Goal: Communication & Community: Participate in discussion

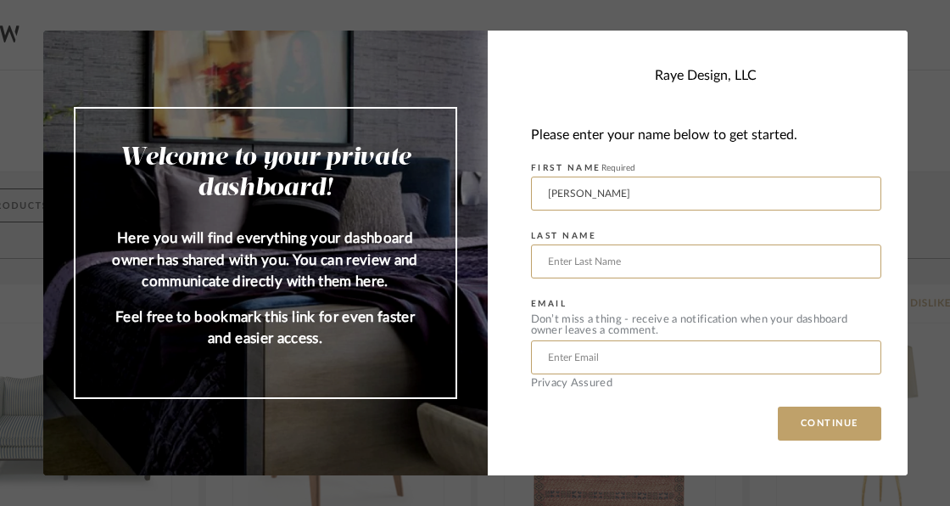
type input "[PERSON_NAME]"
type input "[PERSON_NAME][EMAIL_ADDRESS][PERSON_NAME][DOMAIN_NAME]"
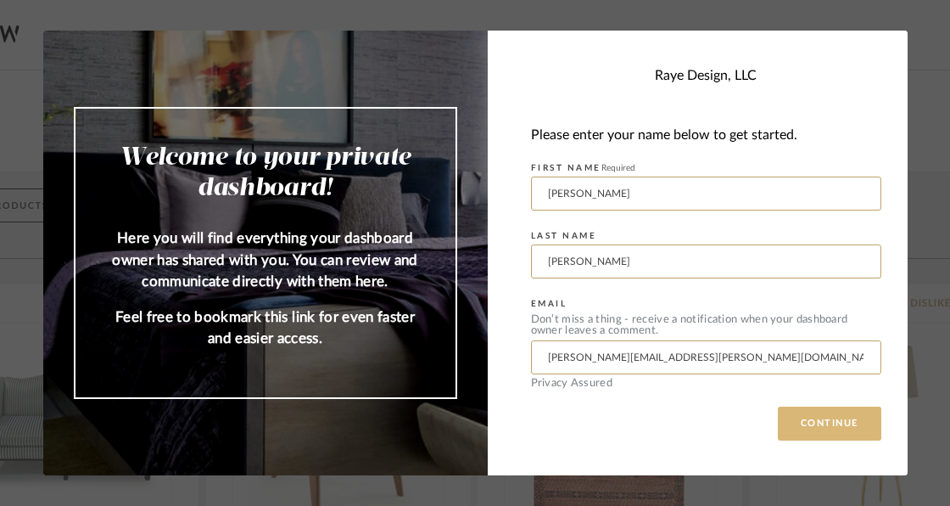
click at [835, 433] on button "CONTINUE" at bounding box center [829, 423] width 103 height 34
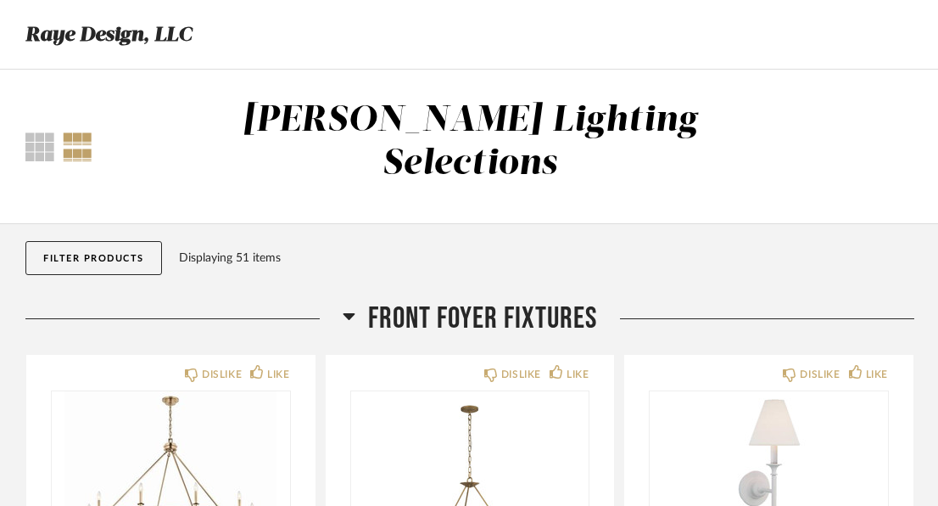
click at [854, 92] on div "Thumbnail View Full View [PERSON_NAME] Lighting Selections" at bounding box center [469, 147] width 938 height 154
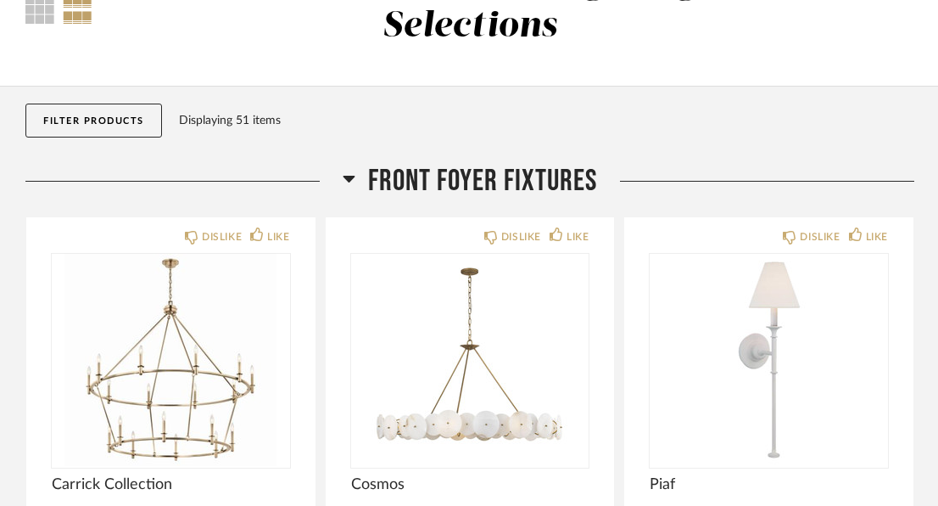
scroll to position [170, 0]
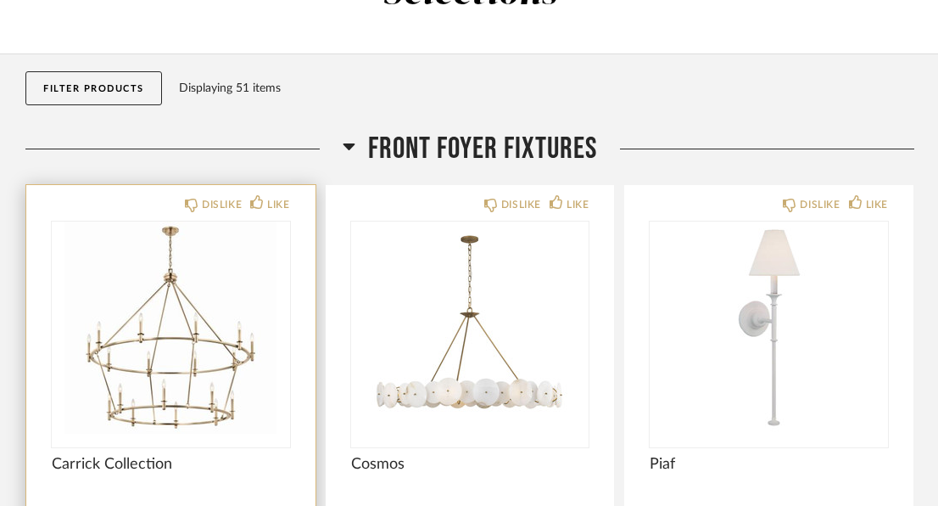
click at [165, 313] on img "0" at bounding box center [171, 327] width 238 height 212
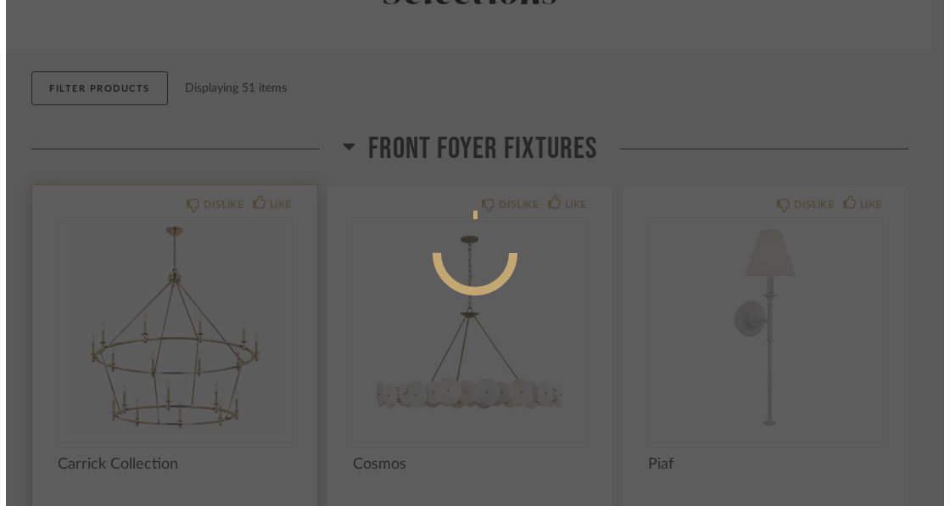
scroll to position [0, 0]
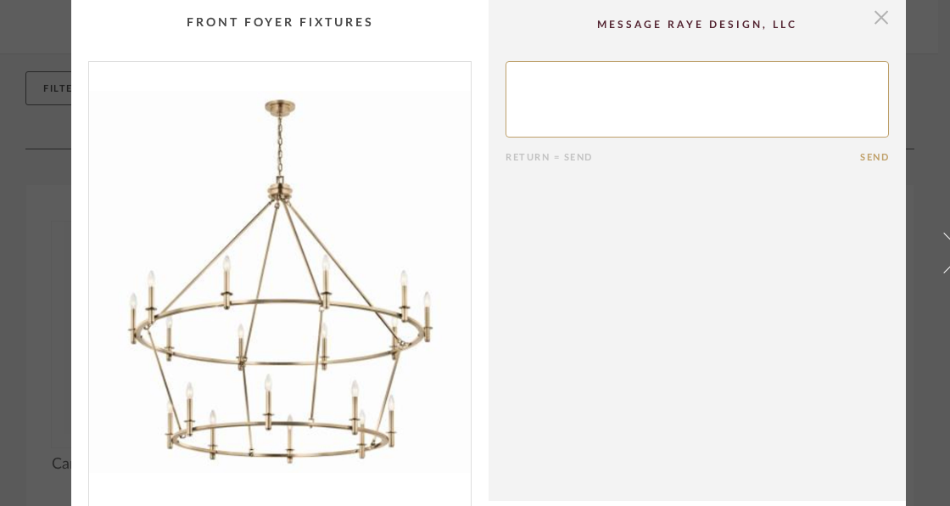
click at [886, 17] on span "button" at bounding box center [881, 17] width 34 height 34
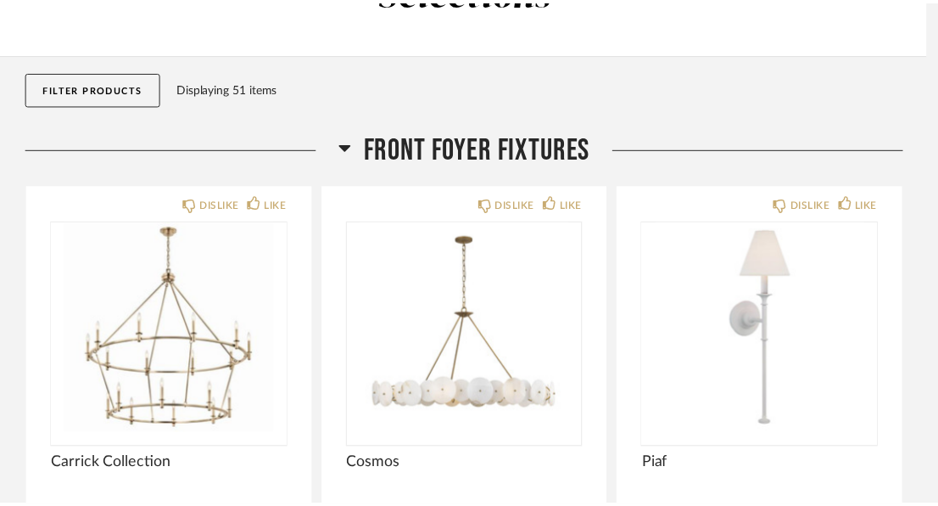
scroll to position [170, 0]
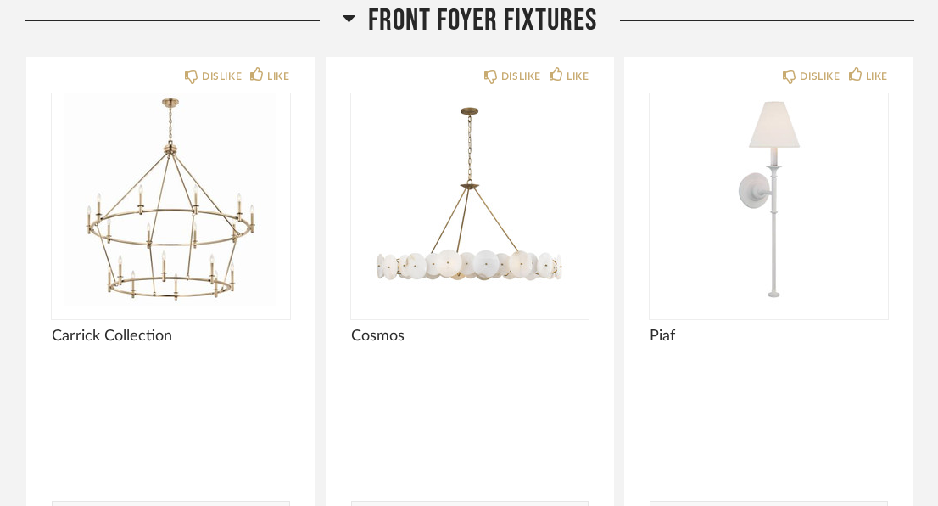
scroll to position [271, 0]
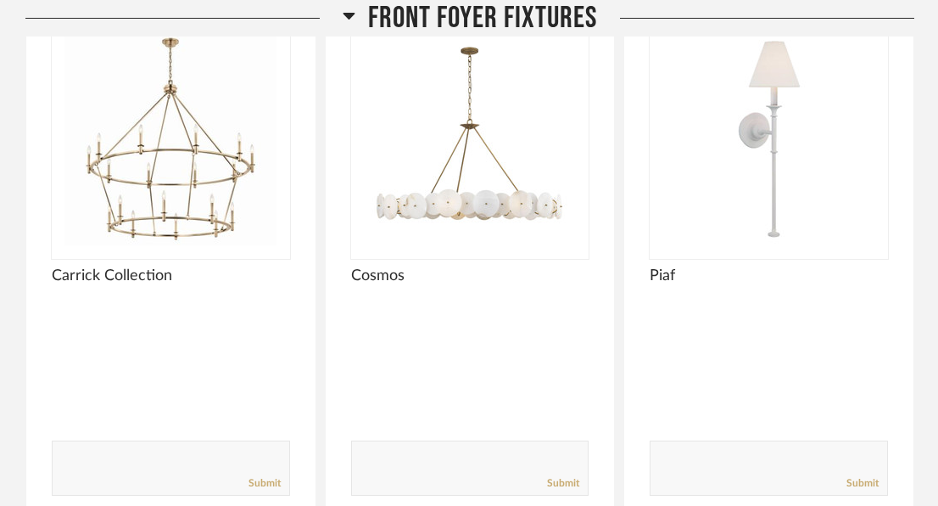
scroll to position [340, 0]
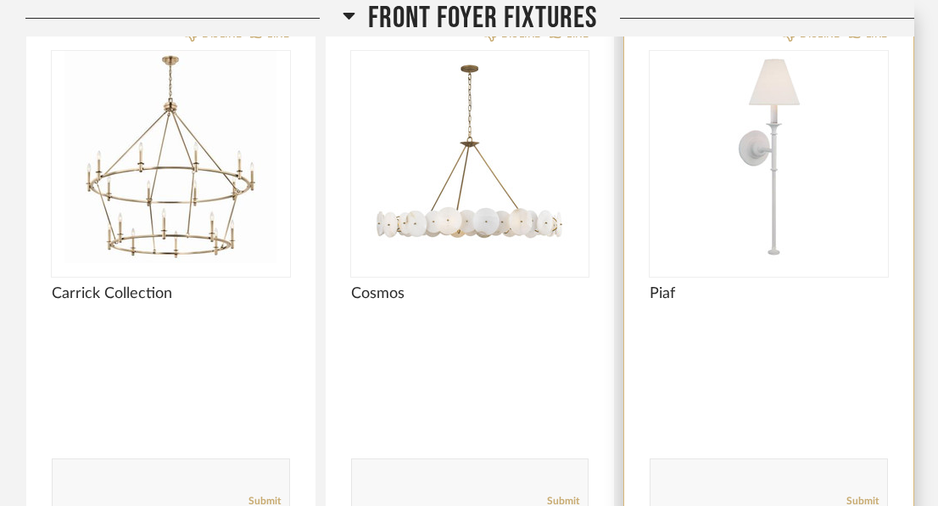
click at [702, 467] on textarea at bounding box center [769, 478] width 237 height 23
click at [765, 467] on textarea at bounding box center [769, 478] width 237 height 23
click at [849, 467] on textarea at bounding box center [769, 478] width 237 height 23
type textarea "can we add another gold sconce (or 2) options? :)"
click at [867, 494] on link "Submit" at bounding box center [863, 501] width 32 height 14
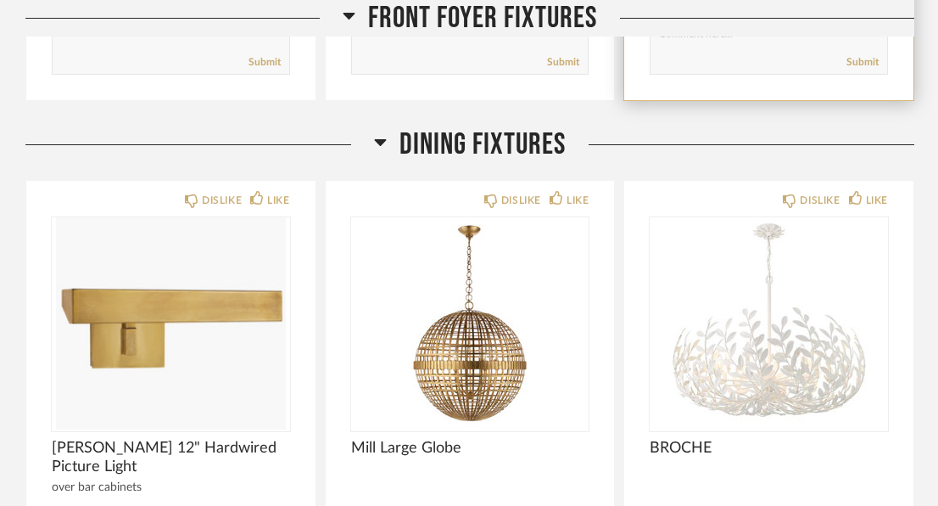
scroll to position [781, 0]
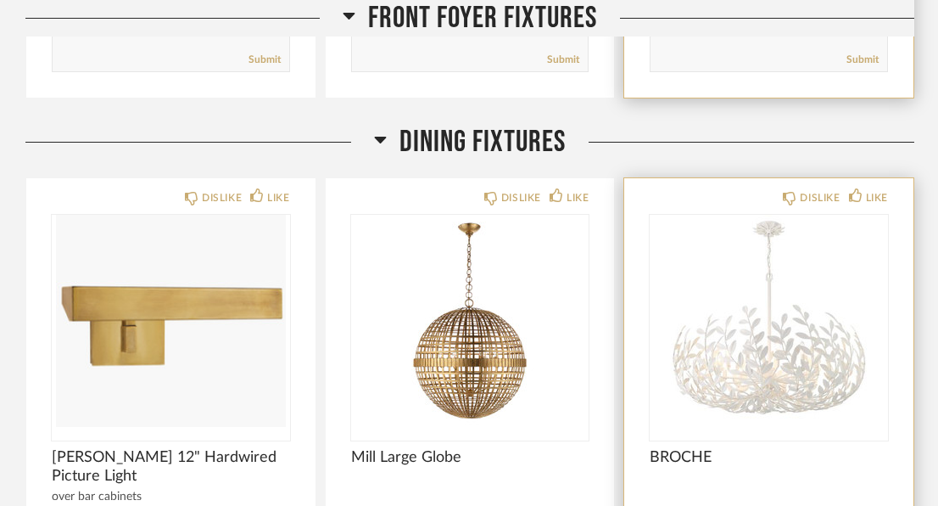
click at [754, 310] on img "0" at bounding box center [769, 321] width 238 height 212
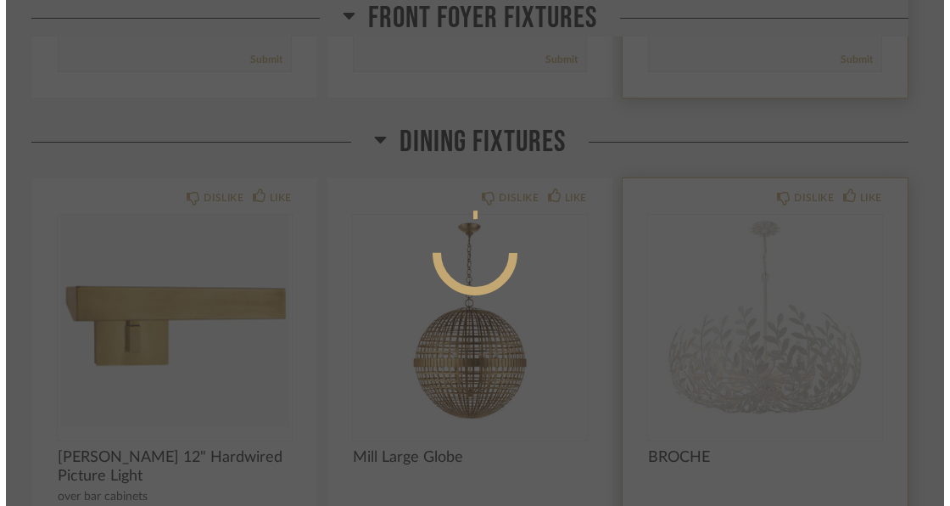
scroll to position [0, 0]
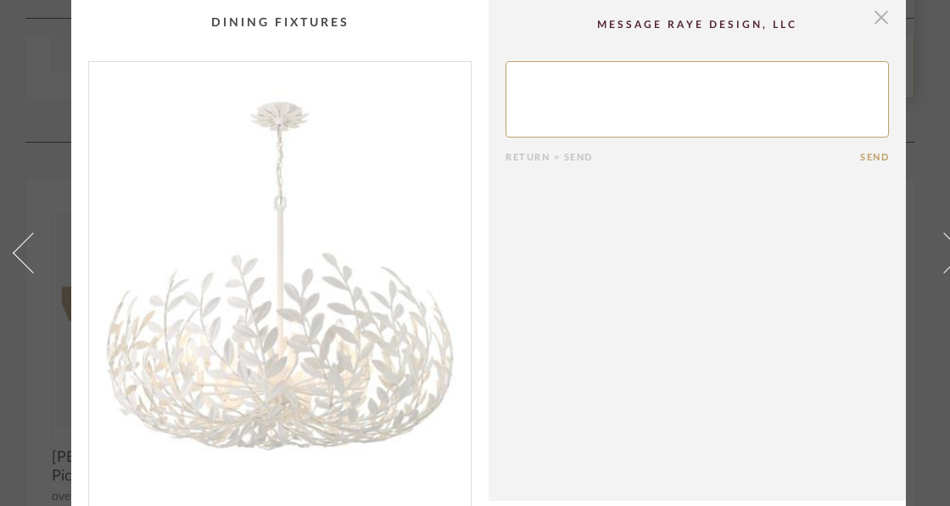
click at [877, 20] on span "button" at bounding box center [881, 17] width 34 height 34
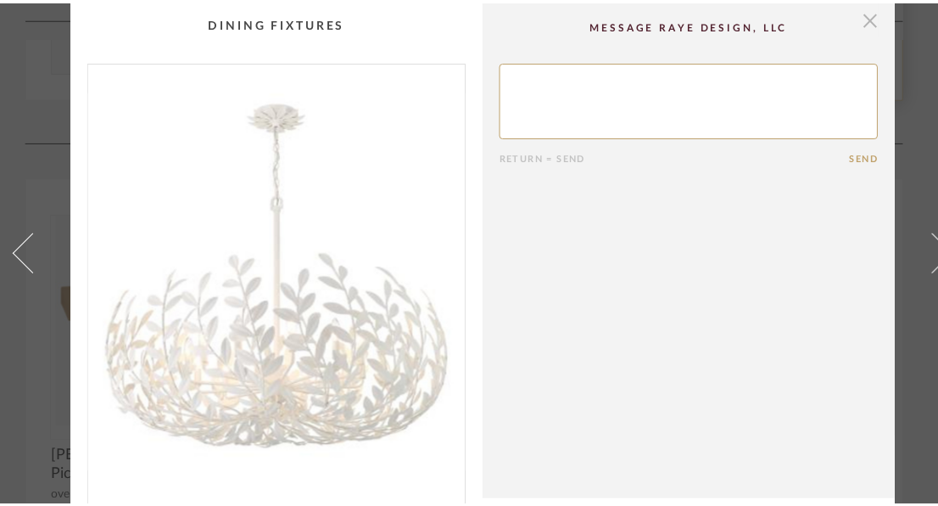
scroll to position [781, 0]
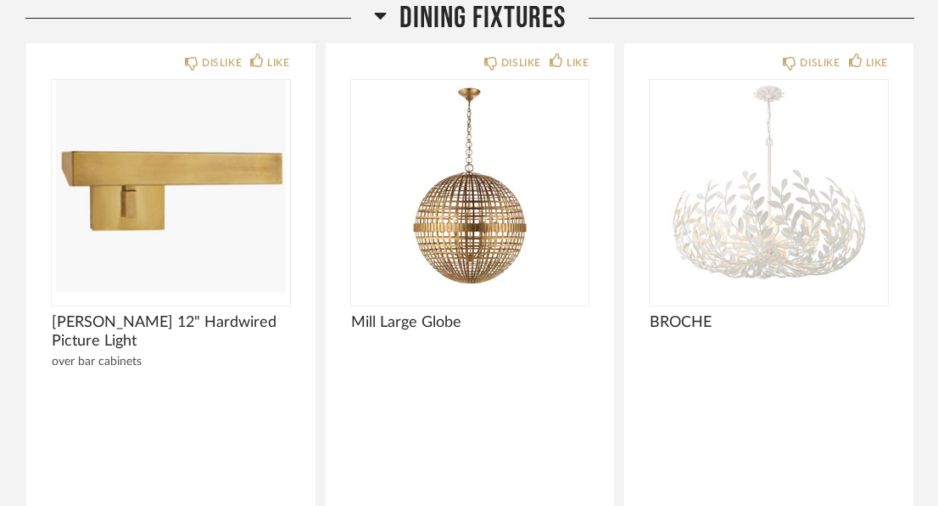
scroll to position [917, 0]
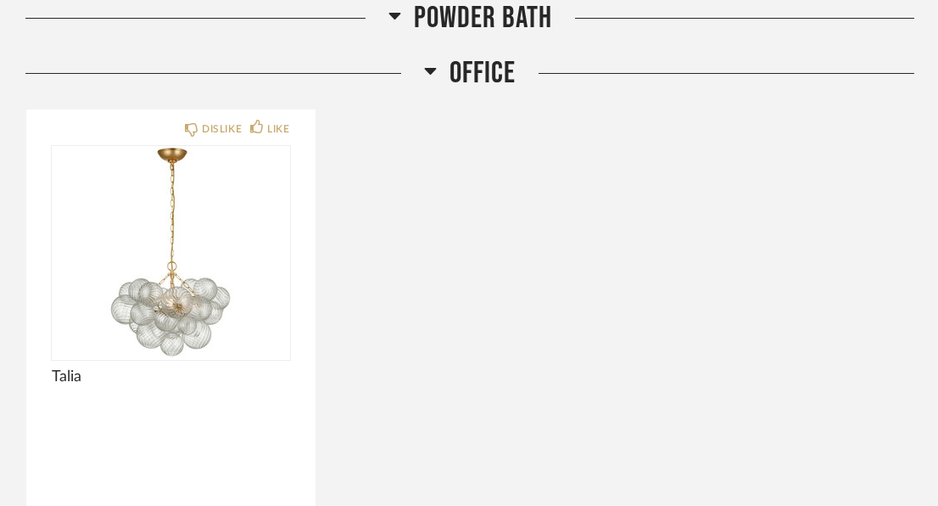
scroll to position [2071, 0]
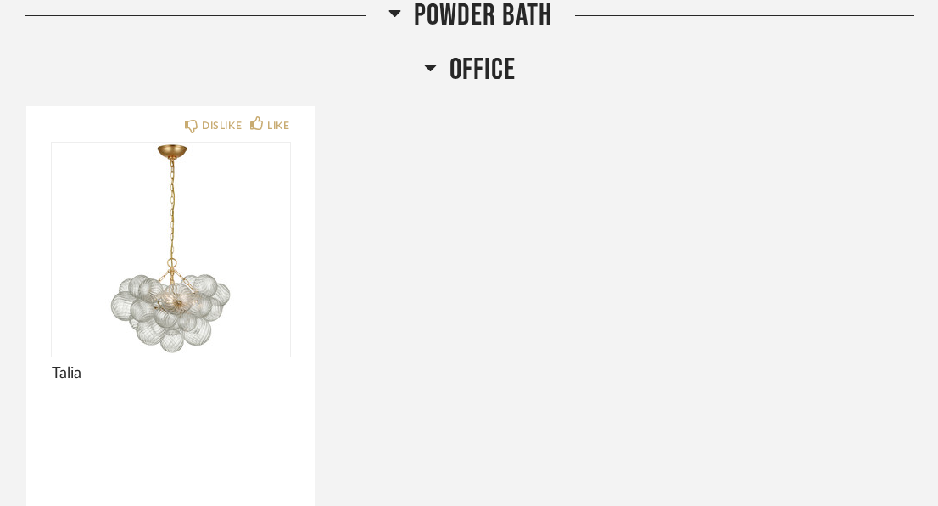
click at [572, 275] on div "DISLIKE LIKE Talia Comments: Submit" at bounding box center [469, 362] width 889 height 514
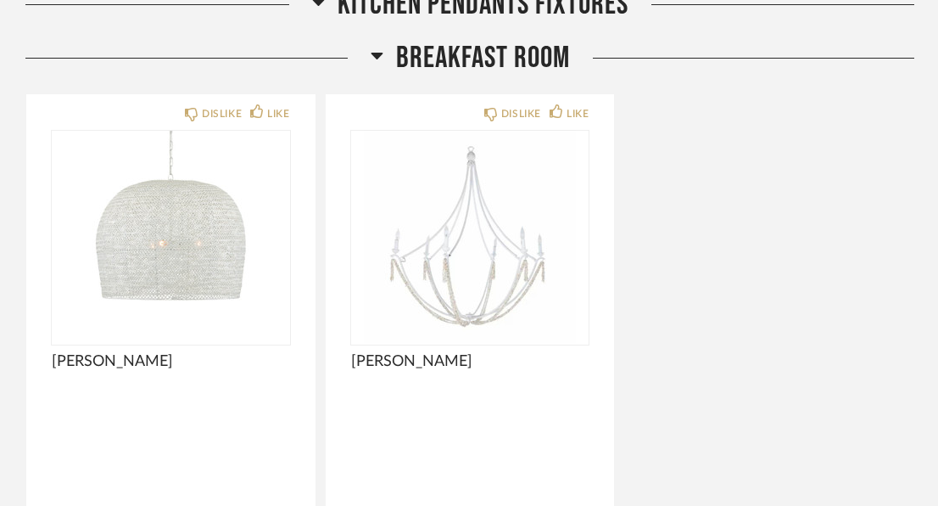
scroll to position [3258, 0]
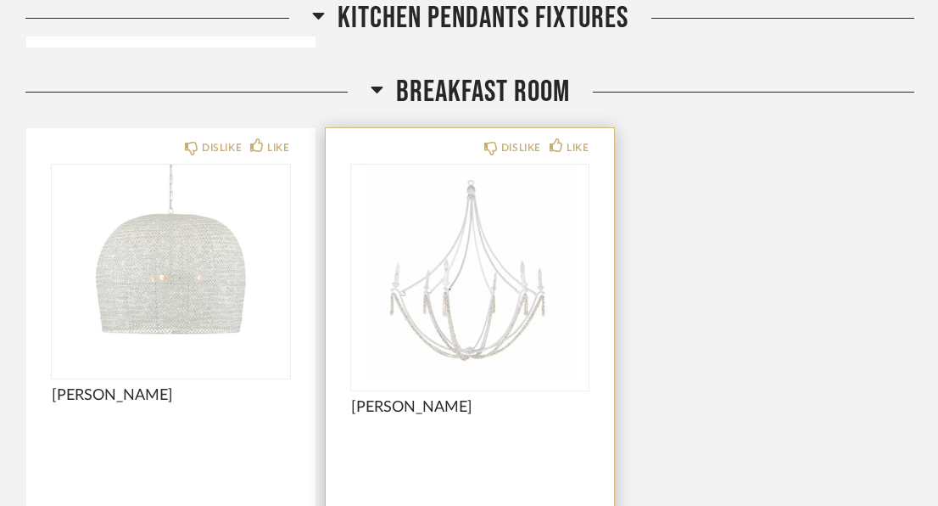
click at [474, 282] on img "0" at bounding box center [470, 271] width 238 height 212
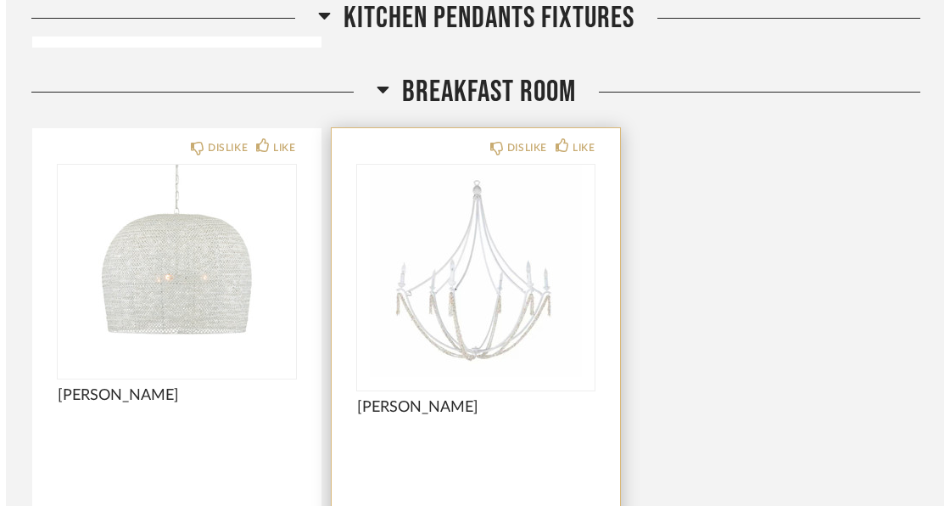
scroll to position [0, 0]
